Goal: Information Seeking & Learning: Learn about a topic

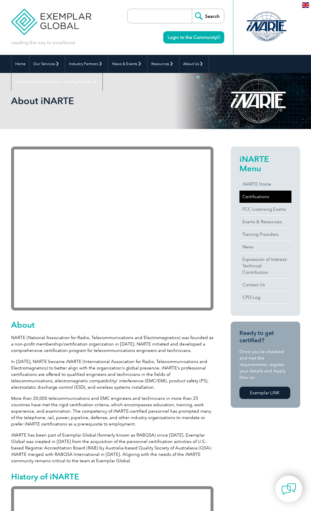
click at [258, 190] on link "Certifications" at bounding box center [265, 196] width 52 height 12
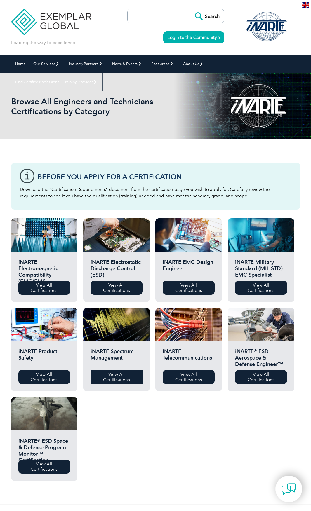
click at [117, 373] on link "View All Certifications" at bounding box center [116, 377] width 52 height 14
click at [191, 379] on link "View All Certifications" at bounding box center [188, 377] width 52 height 14
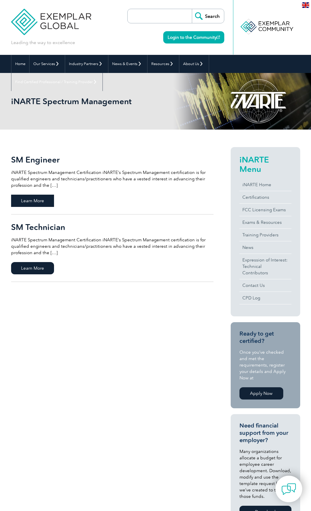
click at [31, 194] on span "Learn More" at bounding box center [32, 200] width 43 height 12
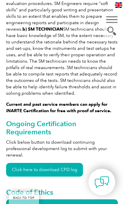
scroll to position [443, 0]
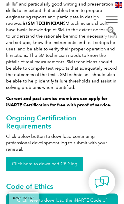
click at [48, 157] on link "Click here to download CPD log" at bounding box center [44, 164] width 77 height 14
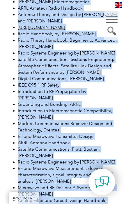
scroll to position [1020, 0]
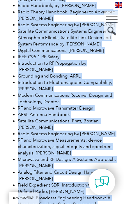
drag, startPoint x: 18, startPoint y: 33, endPoint x: 106, endPoint y: 99, distance: 110.3
click at [106, 99] on ul "National Telecommunications and Information Administration (NTIA) manual of reg…" at bounding box center [62, 95] width 112 height 314
copy ul "National Telecommunications and Information Administration (NTIA) manual of reg…"
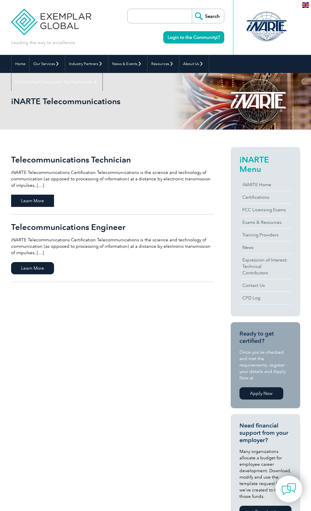
click at [38, 194] on span "Learn More" at bounding box center [32, 200] width 43 height 12
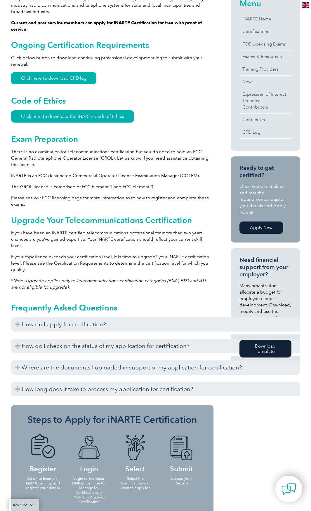
scroll to position [208, 0]
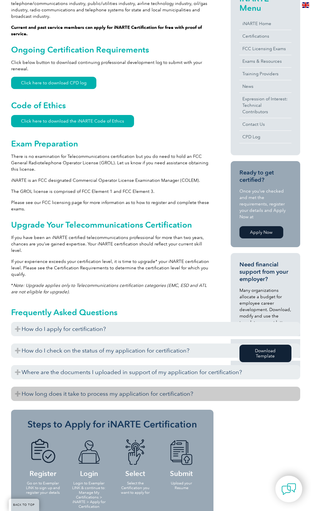
click at [40, 386] on h3 "How long does it take to process my application for certification?" at bounding box center [155, 393] width 289 height 14
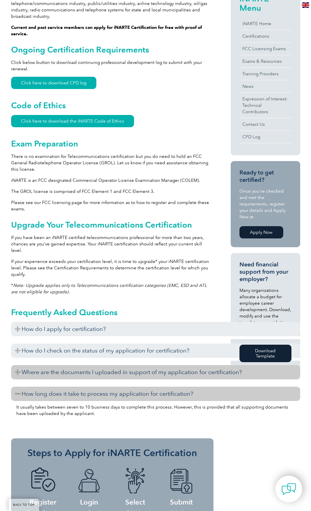
click at [43, 365] on h3 "Where are the documents I uploaded in support of my application for certificati…" at bounding box center [155, 372] width 289 height 14
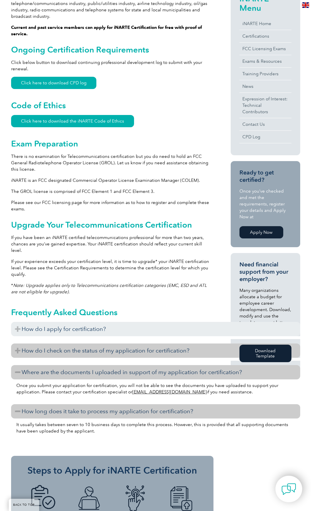
click at [53, 343] on h3 "How do I check on the status of my application for certification?" at bounding box center [155, 350] width 289 height 14
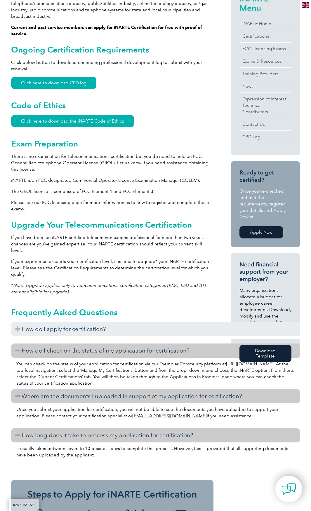
click at [58, 336] on div "Before you apply for certification, please ensure that you meet all the require…" at bounding box center [155, 337] width 289 height 3
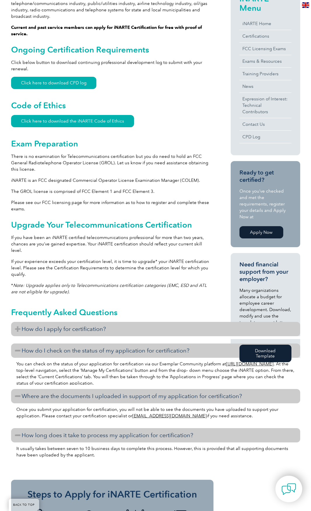
click at [62, 322] on h3 "How do I apply for certification?" at bounding box center [155, 329] width 289 height 14
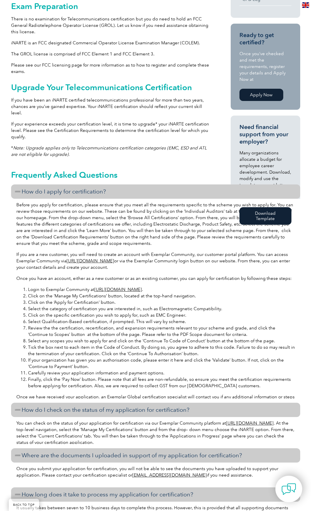
scroll to position [353, 0]
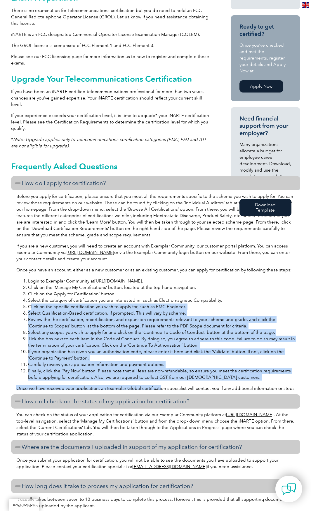
drag, startPoint x: 31, startPoint y: 249, endPoint x: 141, endPoint y: 322, distance: 132.5
click at [141, 322] on div "Before you apply for certification, please ensure that you meet all the require…" at bounding box center [155, 289] width 289 height 199
click at [96, 303] on li "Click on the specific certification you wish to apply for, such as EMC Engineer." at bounding box center [161, 306] width 267 height 6
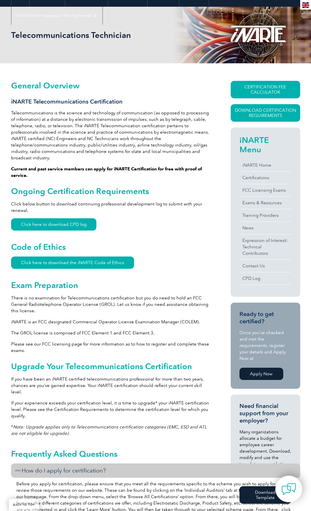
scroll to position [62, 0]
